Goal: Transaction & Acquisition: Purchase product/service

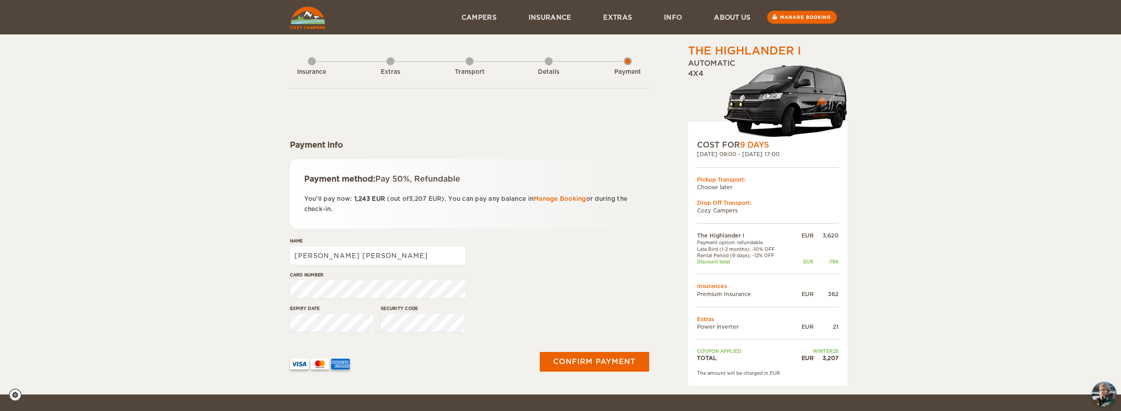
click at [187, 230] on div "The Highlander I Expand Collapse Total 3,207 EUR Automatic 4x4 COST FOR 9 Days …" at bounding box center [560, 197] width 1121 height 394
click at [316, 17] on img at bounding box center [307, 18] width 35 height 22
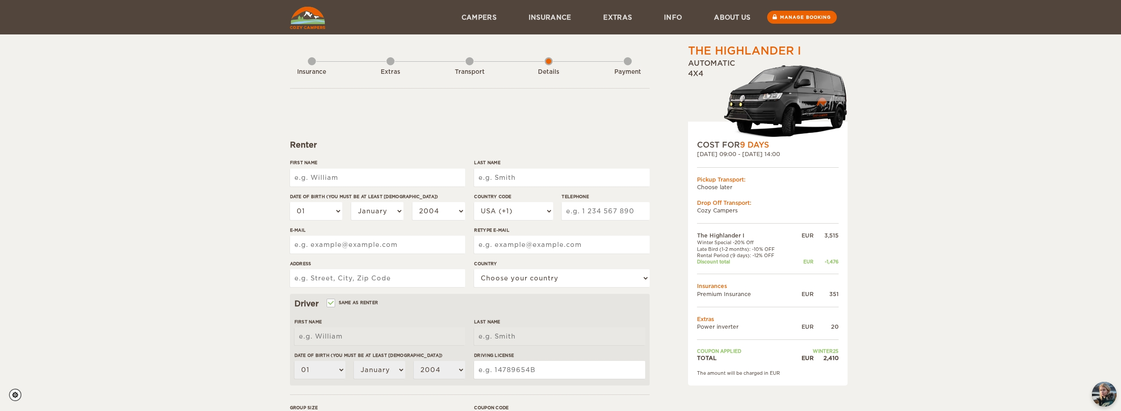
click at [407, 172] on input "First Name" at bounding box center [377, 177] width 175 height 18
type input "[PERSON_NAME]"
click at [552, 176] on input "Last Name" at bounding box center [561, 177] width 175 height 18
click at [566, 183] on input "m" at bounding box center [561, 177] width 175 height 18
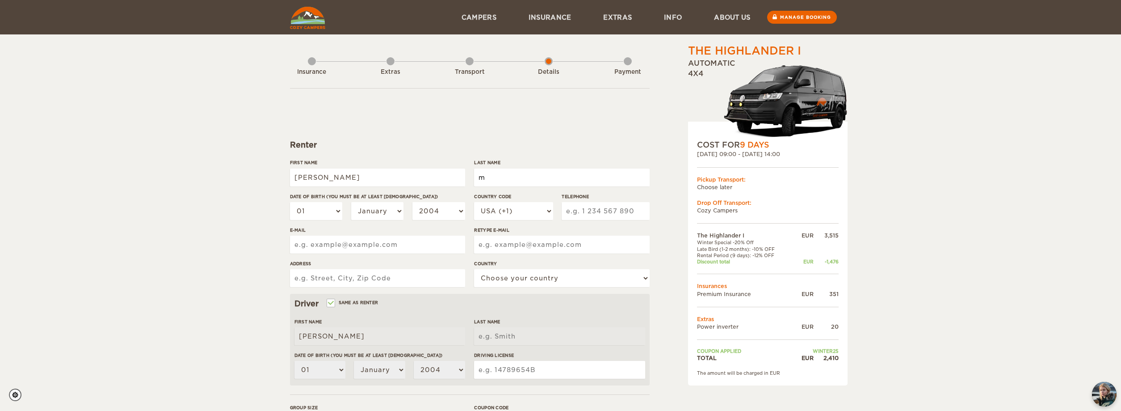
click at [566, 174] on input "m" at bounding box center [561, 177] width 175 height 18
type input "MEDINA RAMIREZ"
click at [290, 202] on select "01 02 03 04 05 06 07 08 09 10 11 12 13 14 15 16 17 18 19 20 21 22 23 24 25 26 2…" at bounding box center [316, 211] width 53 height 18
select select "20"
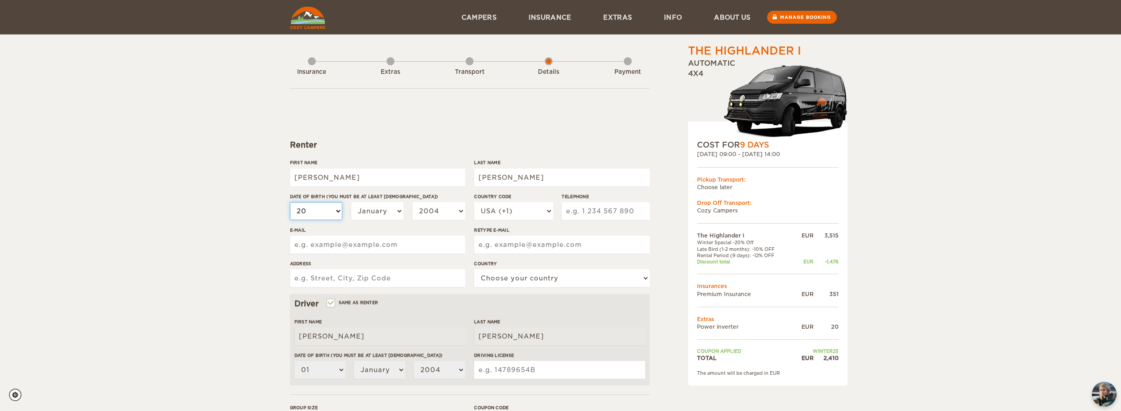
click option "20" at bounding box center [0, 0] width 0 height 0
select select "20"
click at [351, 202] on select "January February March April May June July August September October November De…" at bounding box center [377, 211] width 53 height 18
select select "11"
click option "November" at bounding box center [0, 0] width 0 height 0
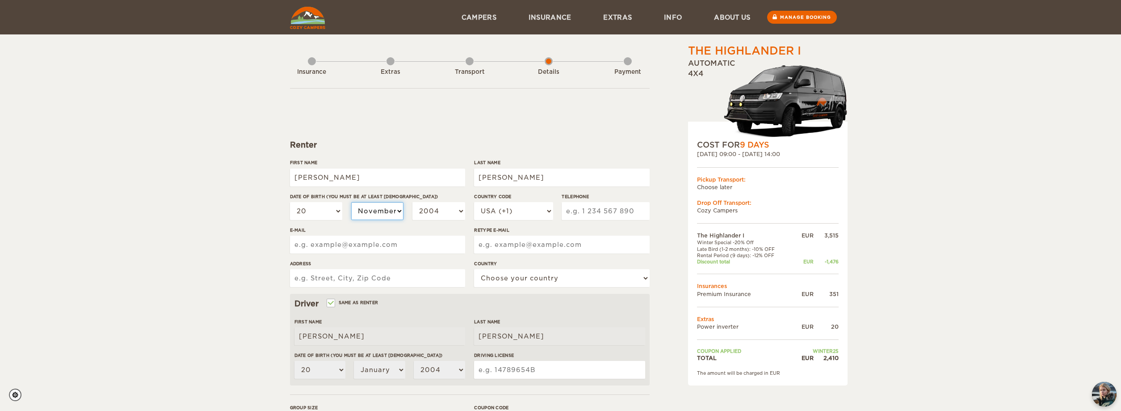
select select "11"
click at [412, 202] on select "2004 2003 2002 2001 2000 1999 1998 1997 1996 1995 1994 1993 1992 1991 1990 1989…" at bounding box center [438, 211] width 53 height 18
select select "1992"
click option "1992" at bounding box center [0, 0] width 0 height 0
select select "1992"
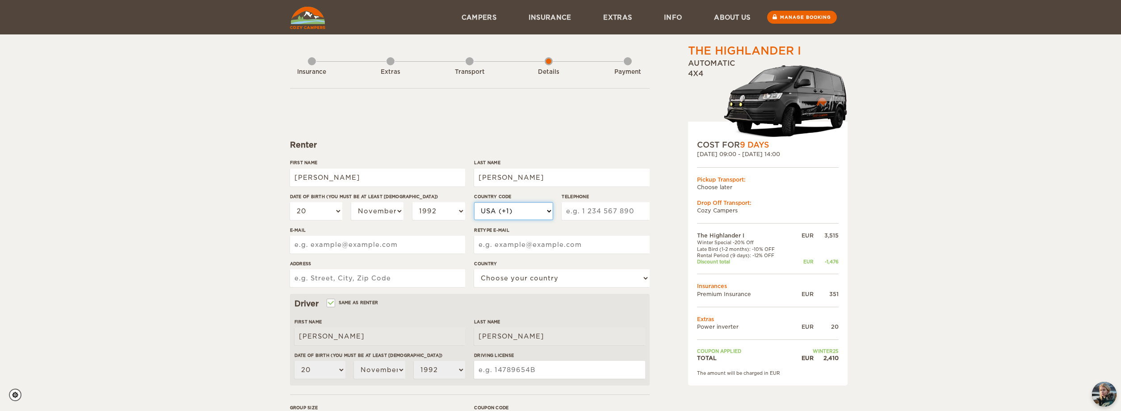
click at [474, 202] on select "USA (+1) UK (+44) Germany (+49) Algeria (+213) Andorra (+376) Angola (+244) Ang…" at bounding box center [513, 211] width 79 height 18
select select "52"
click option "Mexico (+52)" at bounding box center [0, 0] width 0 height 0
click at [586, 201] on div "Telephone" at bounding box center [606, 210] width 88 height 34
click at [588, 207] on input "Telephone" at bounding box center [606, 211] width 88 height 18
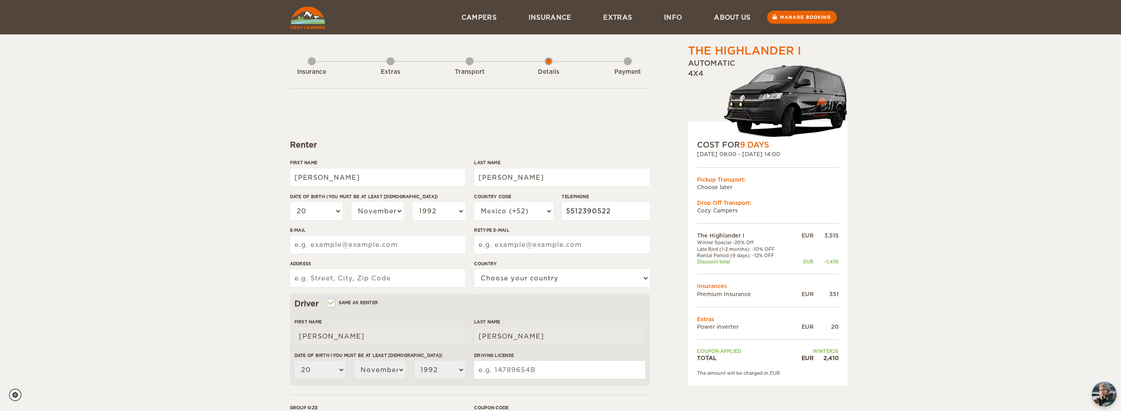
type input "5512390522"
click at [376, 244] on input "E-mail" at bounding box center [377, 244] width 175 height 18
type input "enriquemedinar@live.com.mx"
click at [520, 245] on input "Retype E-mail" at bounding box center [561, 244] width 175 height 18
type input "enriquemedinar@live.com.mx"
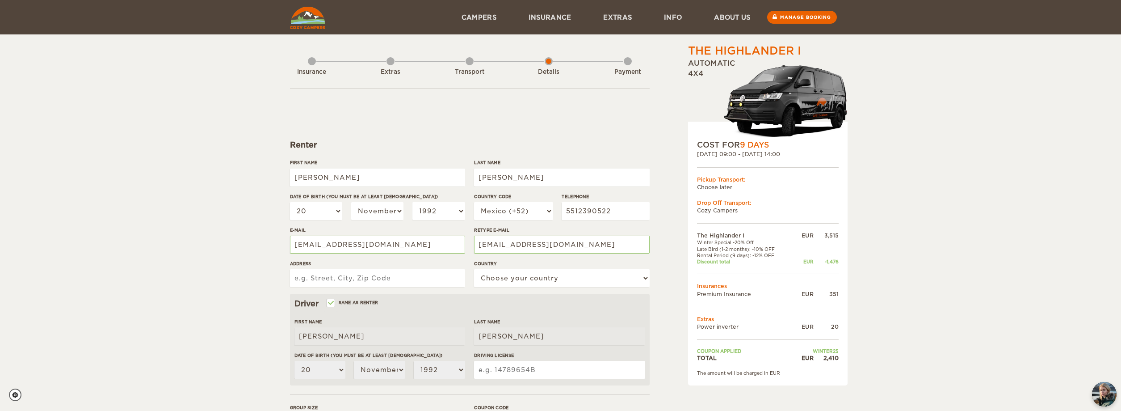
click at [350, 277] on input "Address" at bounding box center [377, 278] width 175 height 18
type input "Av Mexico 46 Aculco Iztapalapa 09410 Mexico City"
click at [474, 269] on select "Choose your country United States United Kingdom Germany Afghanistan Albania Al…" at bounding box center [561, 278] width 175 height 18
select select "133"
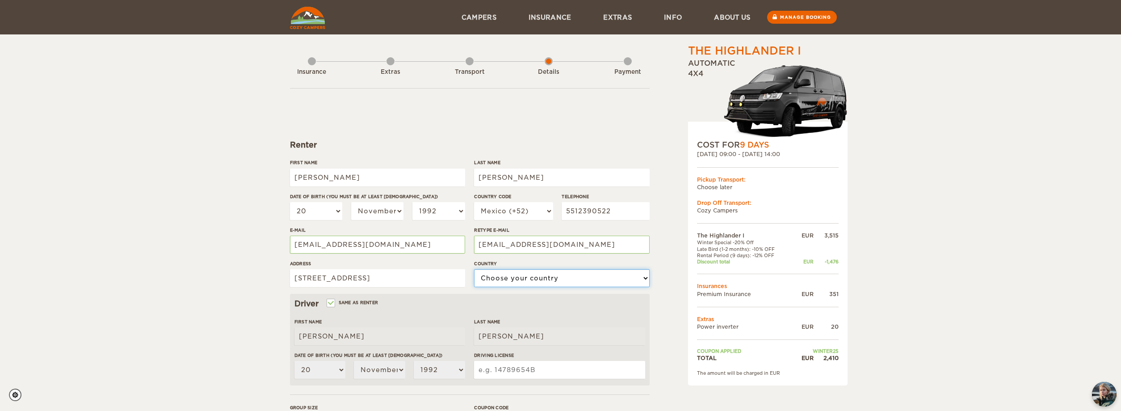
click option "Mexico" at bounding box center [0, 0] width 0 height 0
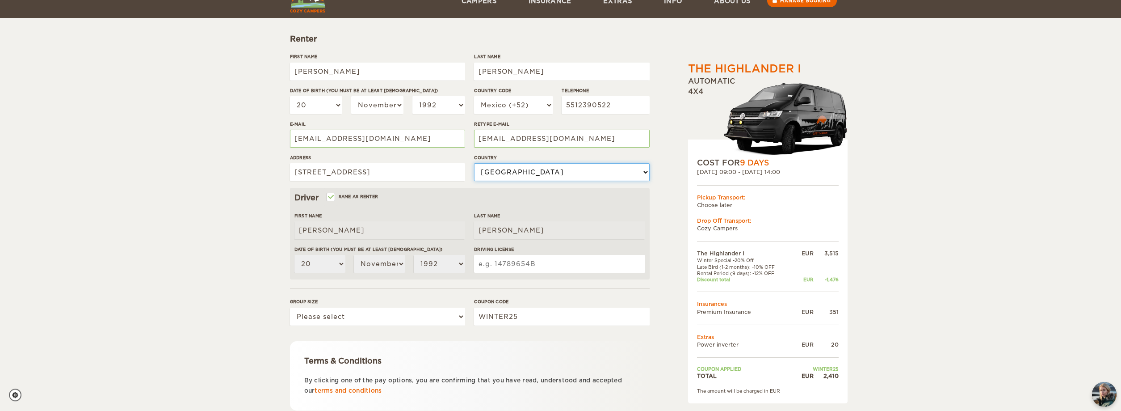
scroll to position [137, 0]
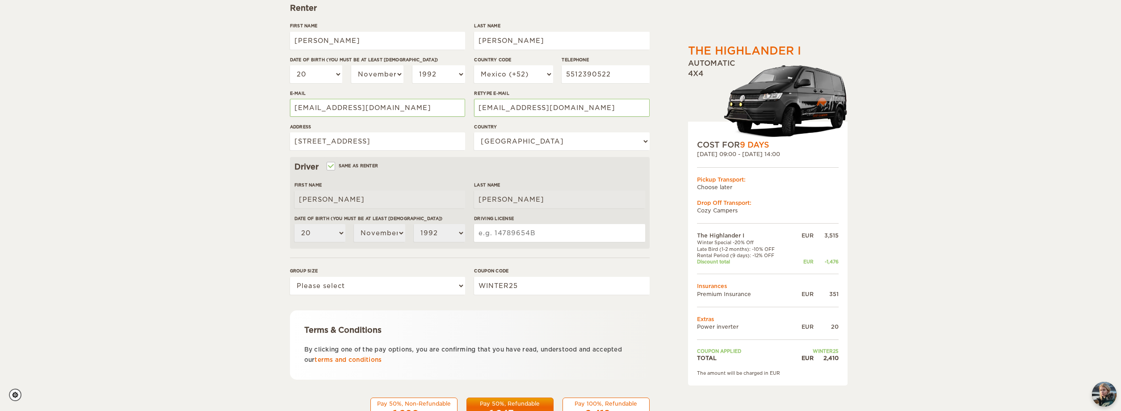
click at [512, 233] on input "Driving License" at bounding box center [559, 233] width 171 height 18
click at [546, 237] on input "18117336SDFE" at bounding box center [559, 233] width 171 height 18
type input "18117336"
click at [290, 277] on select "Please select 1 2" at bounding box center [377, 286] width 175 height 18
select select "2"
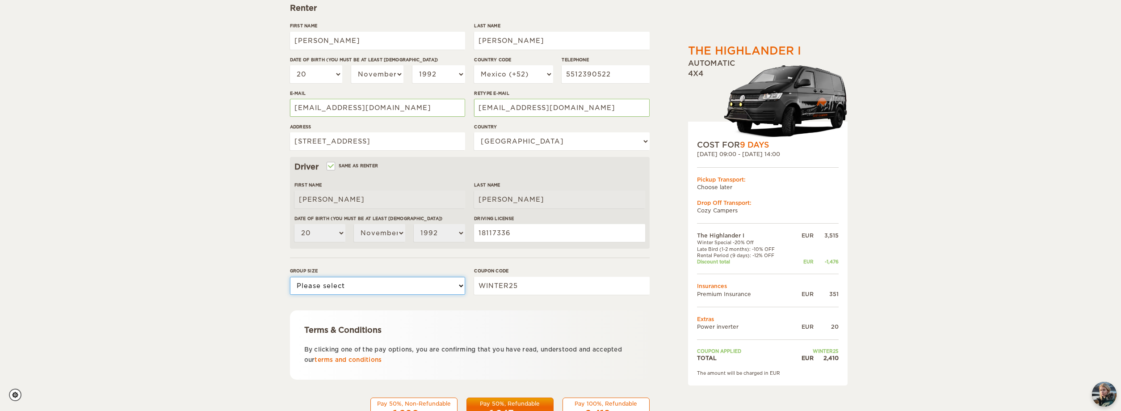
click option "2" at bounding box center [0, 0] width 0 height 0
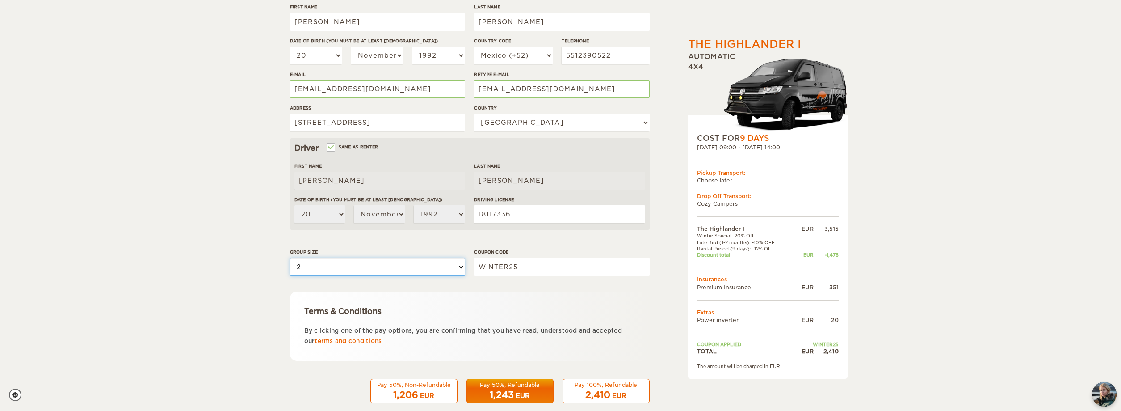
scroll to position [170, 0]
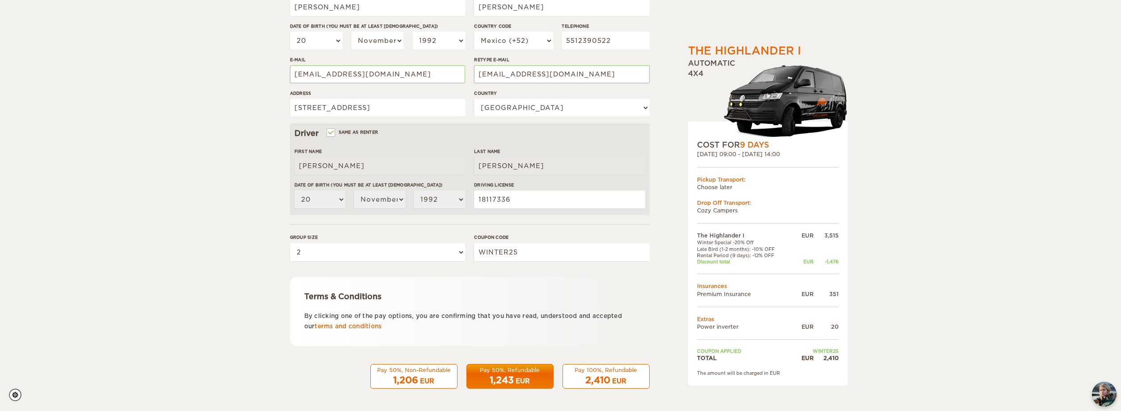
click at [522, 378] on div "EUR" at bounding box center [523, 380] width 14 height 9
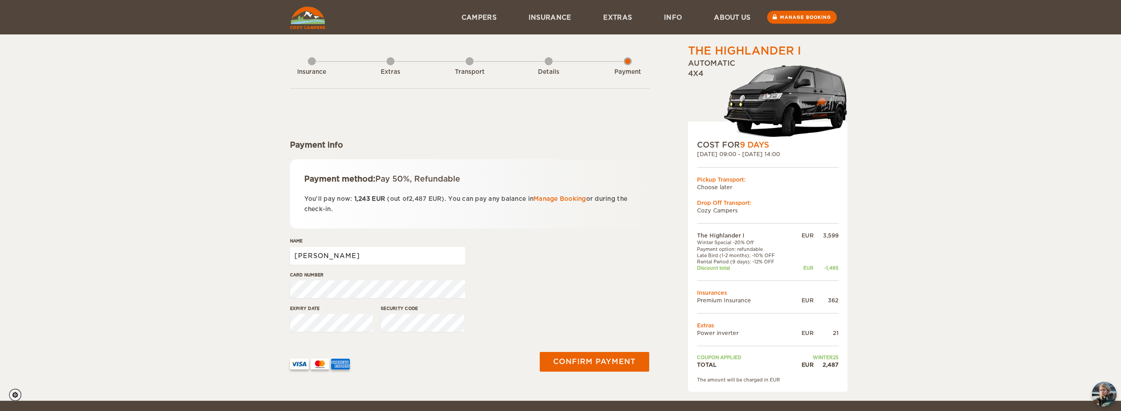
drag, startPoint x: 360, startPoint y: 253, endPoint x: 380, endPoint y: 256, distance: 19.8
click at [361, 253] on input "[PERSON_NAME]" at bounding box center [377, 256] width 175 height 18
type input "[PERSON_NAME] [PERSON_NAME]"
click at [574, 361] on button "Confirm payment" at bounding box center [594, 362] width 113 height 20
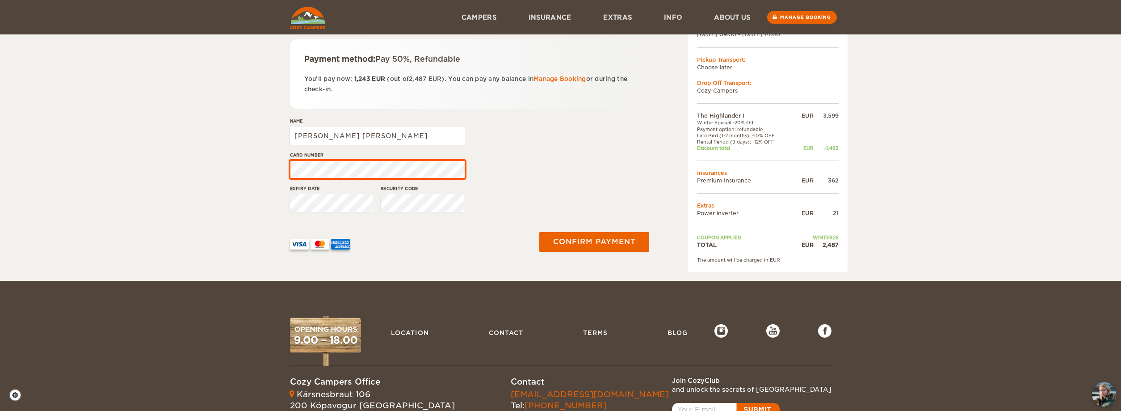
scroll to position [118, 0]
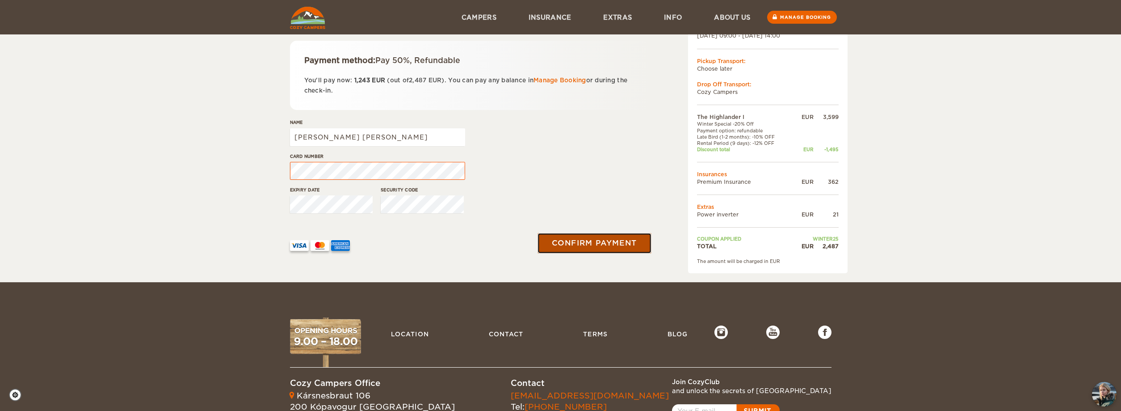
click at [584, 243] on button "Confirm payment" at bounding box center [593, 243] width 113 height 20
